Goal: Check status: Check status

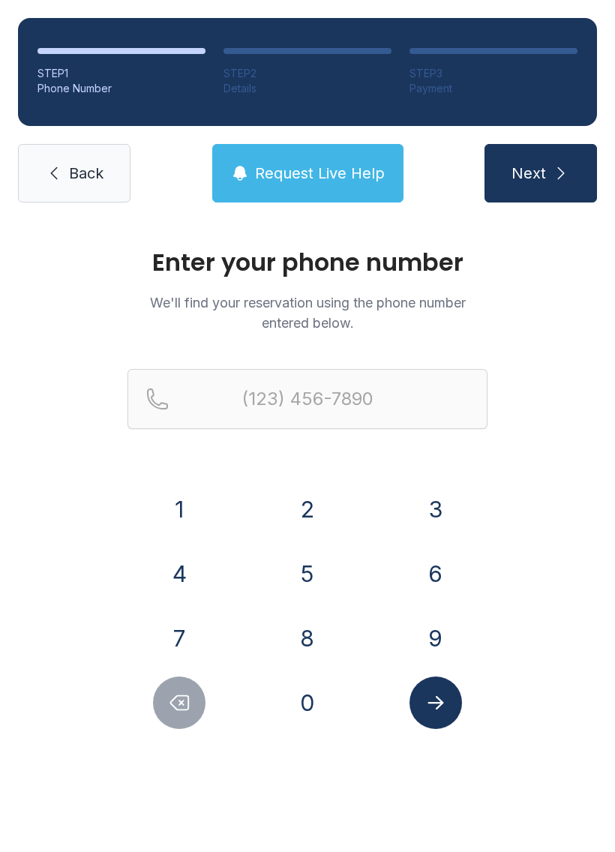
click at [187, 575] on button "4" at bounding box center [179, 574] width 53 height 53
click at [311, 682] on button "0" at bounding box center [307, 703] width 53 height 53
click at [196, 636] on button "7" at bounding box center [179, 638] width 53 height 53
click at [452, 507] on button "3" at bounding box center [436, 509] width 53 height 53
click at [314, 511] on button "2" at bounding box center [307, 509] width 53 height 53
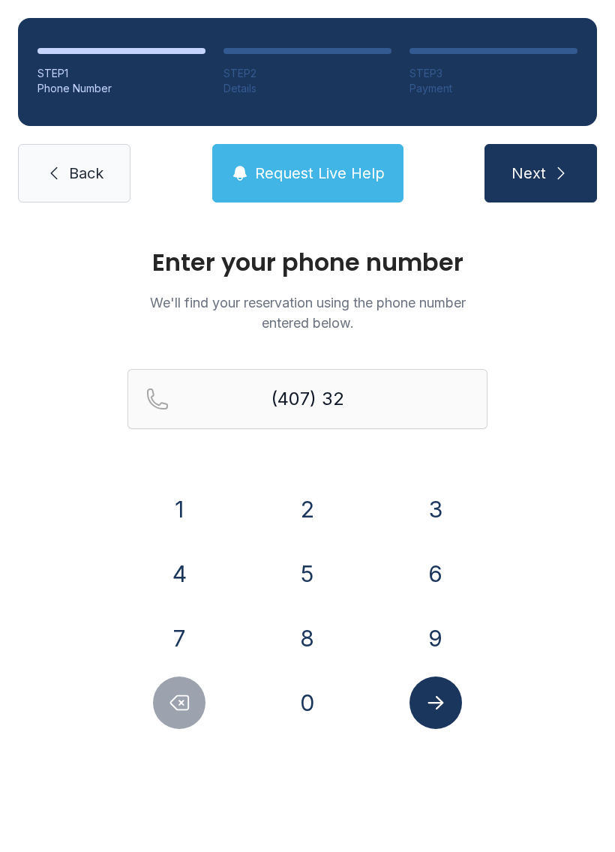
click at [320, 562] on button "5" at bounding box center [307, 574] width 53 height 53
click at [184, 508] on button "1" at bounding box center [179, 509] width 53 height 53
click at [314, 708] on button "0" at bounding box center [307, 703] width 53 height 53
click at [183, 636] on button "7" at bounding box center [179, 638] width 53 height 53
click at [179, 639] on button "7" at bounding box center [179, 638] width 53 height 53
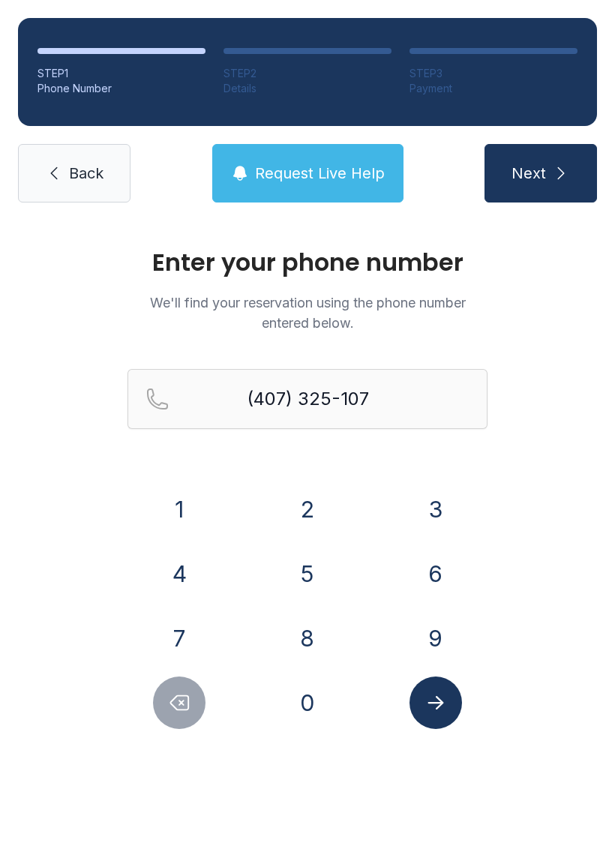
type input "[PHONE_NUMBER]"
click at [546, 179] on span "Next" at bounding box center [529, 173] width 35 height 21
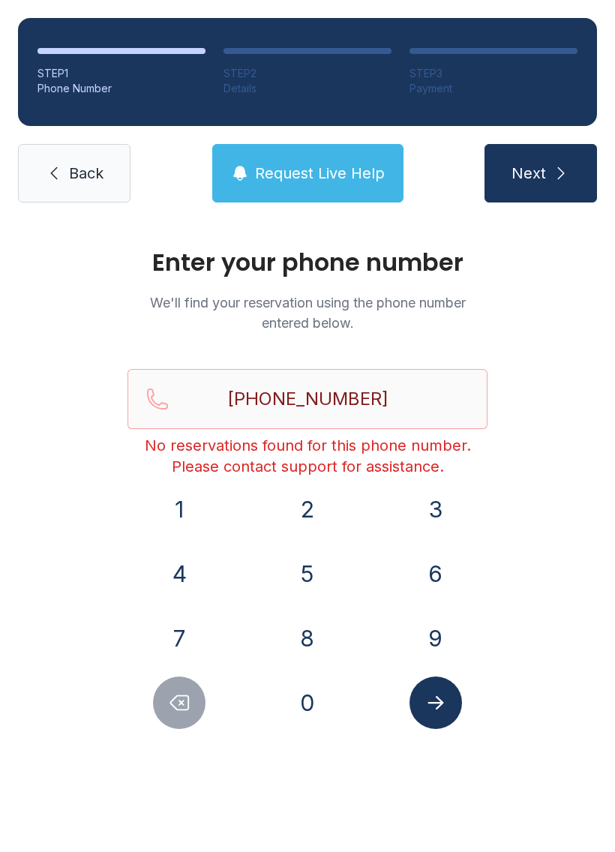
click at [80, 165] on span "Back" at bounding box center [86, 173] width 35 height 21
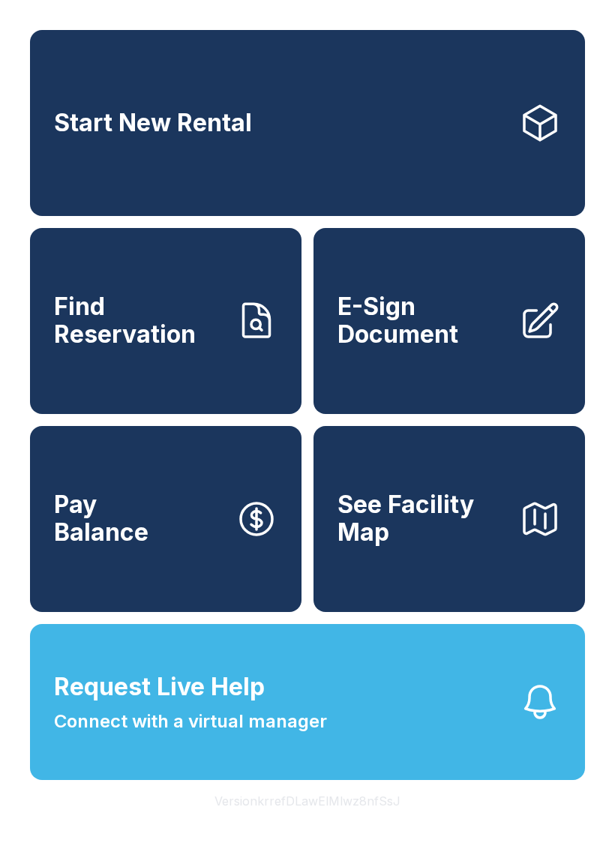
click at [443, 546] on span "See Facility Map" at bounding box center [423, 519] width 170 height 55
click at [463, 542] on span "See Facility Map" at bounding box center [423, 519] width 170 height 55
